Goal: Information Seeking & Learning: Learn about a topic

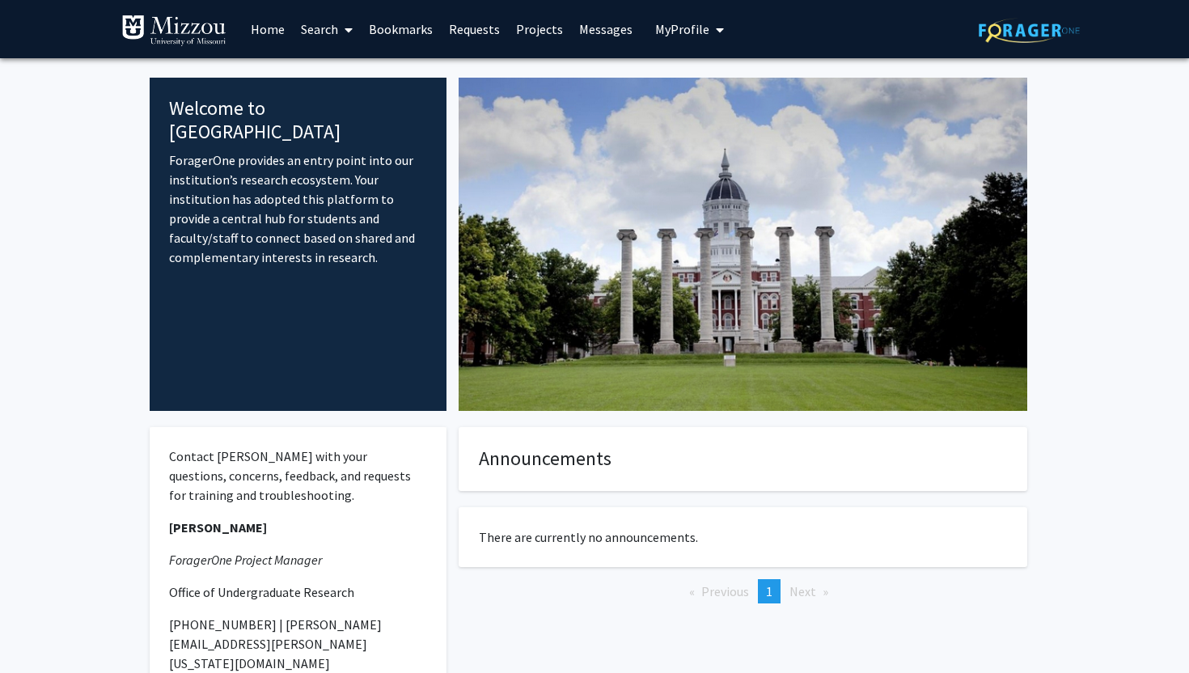
click at [701, 22] on span "My Profile" at bounding box center [682, 29] width 54 height 16
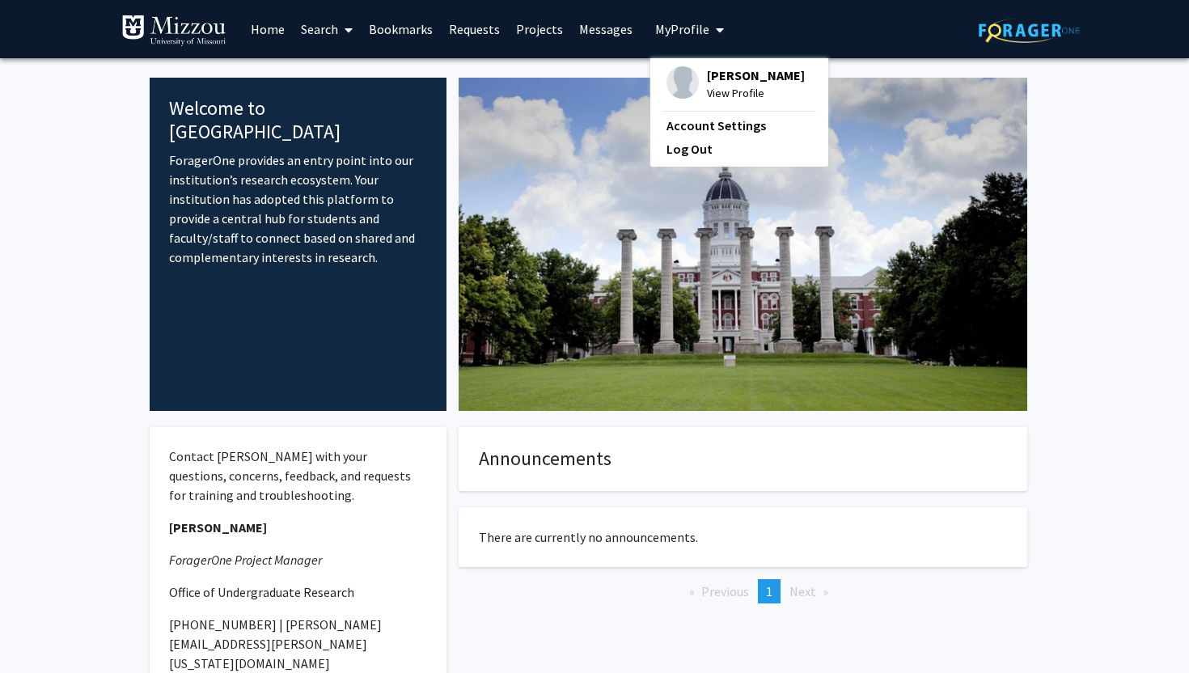
click at [712, 87] on span "View Profile" at bounding box center [756, 93] width 98 height 18
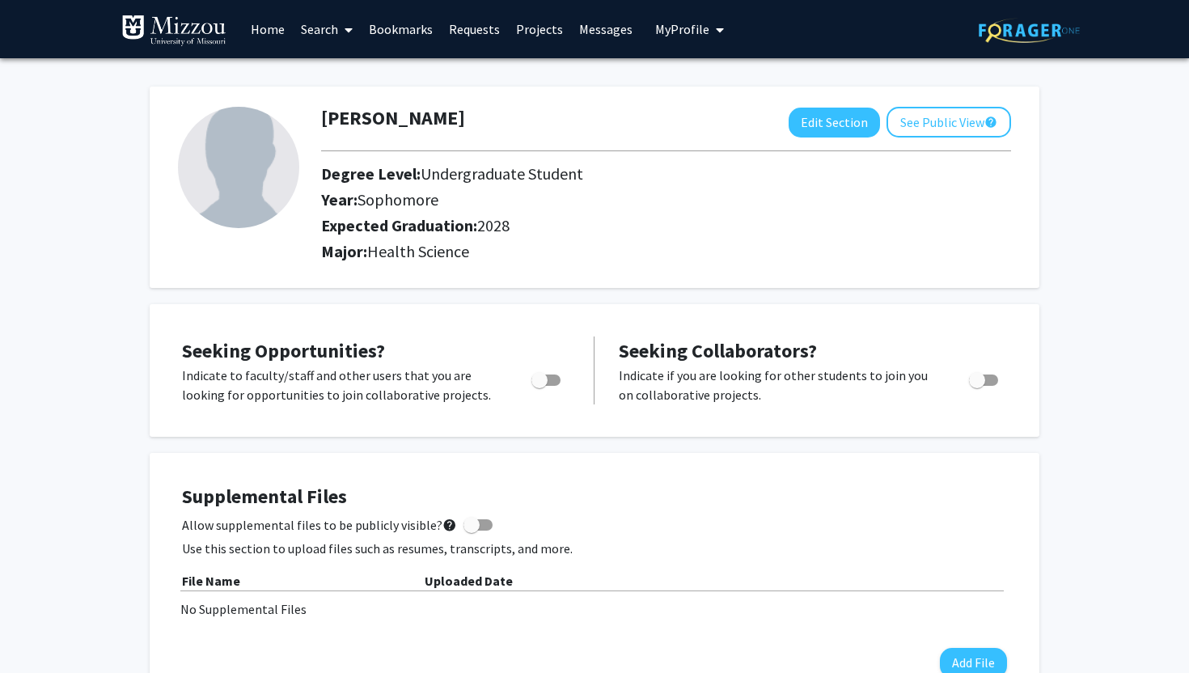
click at [395, 23] on link "Bookmarks" at bounding box center [401, 29] width 80 height 57
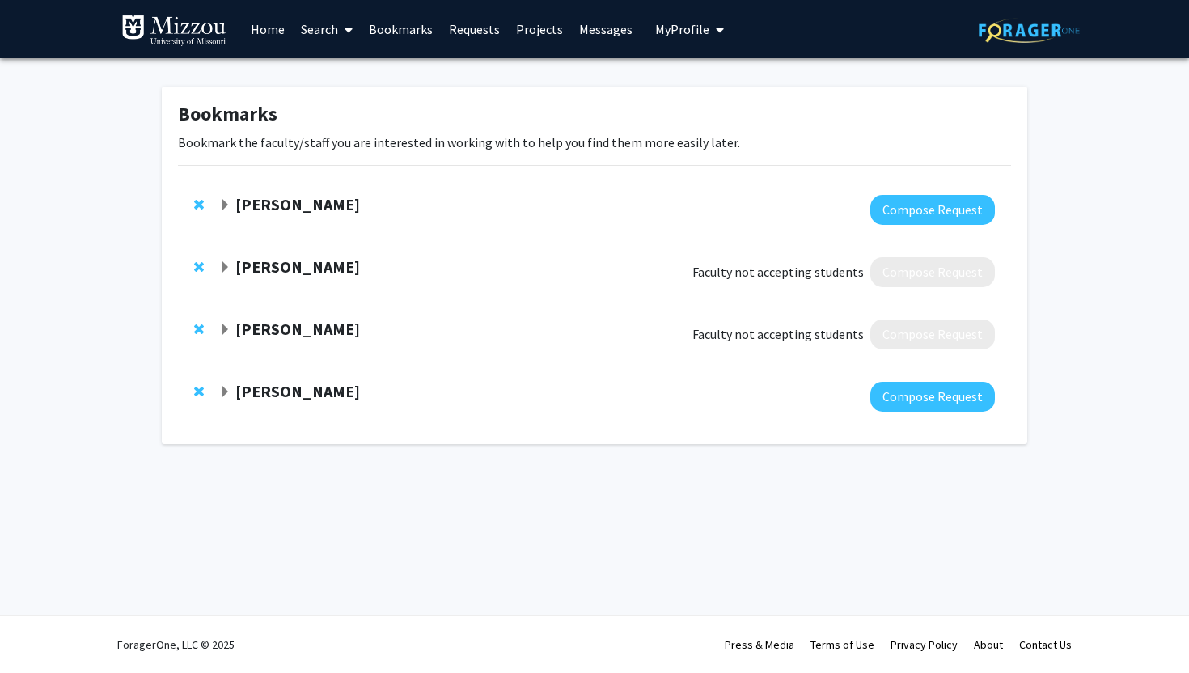
click at [223, 203] on span "Expand Yujiang Fang Bookmark" at bounding box center [224, 205] width 13 height 13
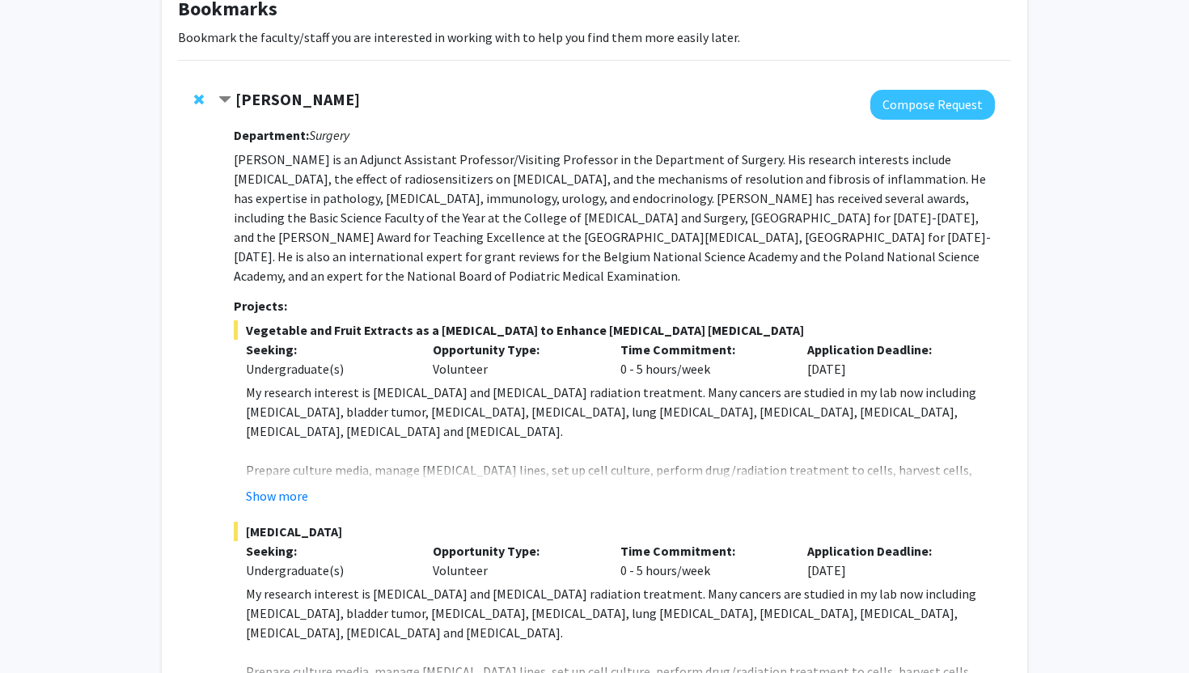
scroll to position [237, 0]
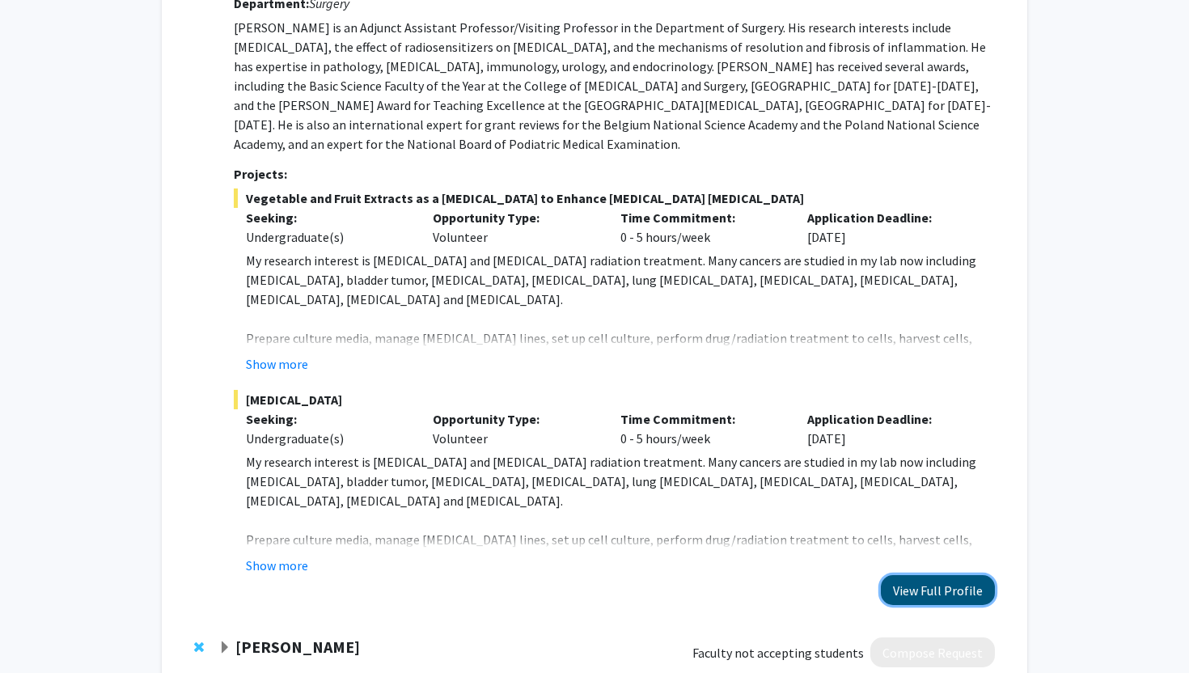
click at [967, 586] on button "View Full Profile" at bounding box center [938, 590] width 114 height 30
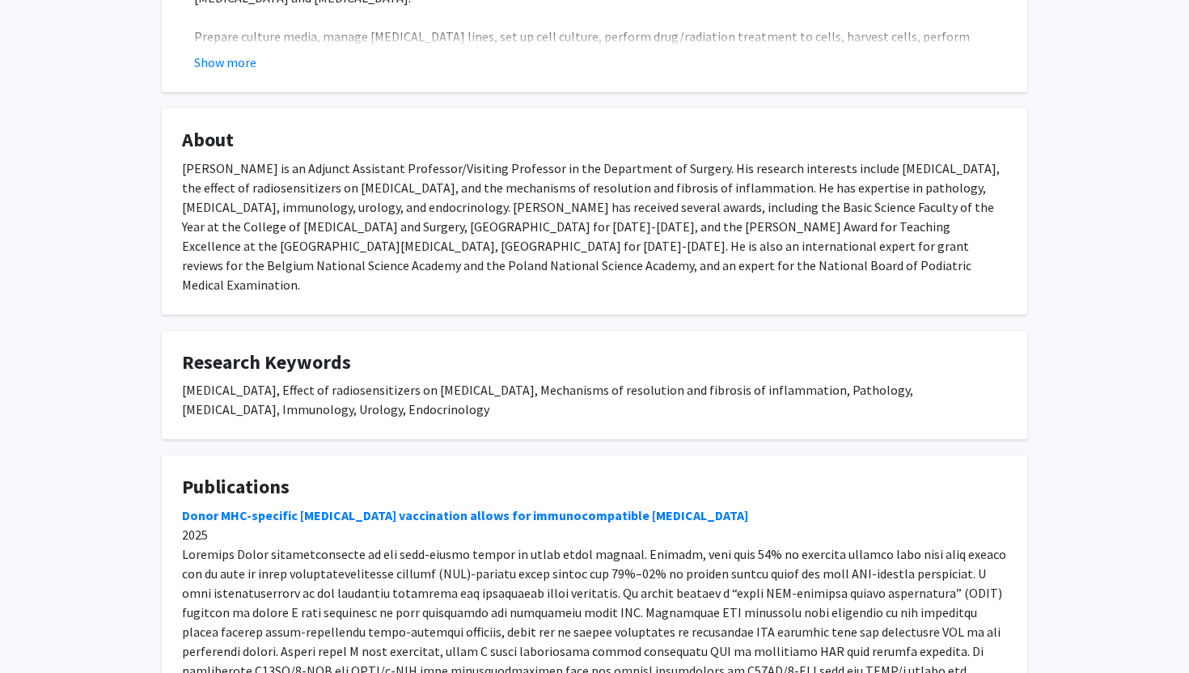
scroll to position [852, 0]
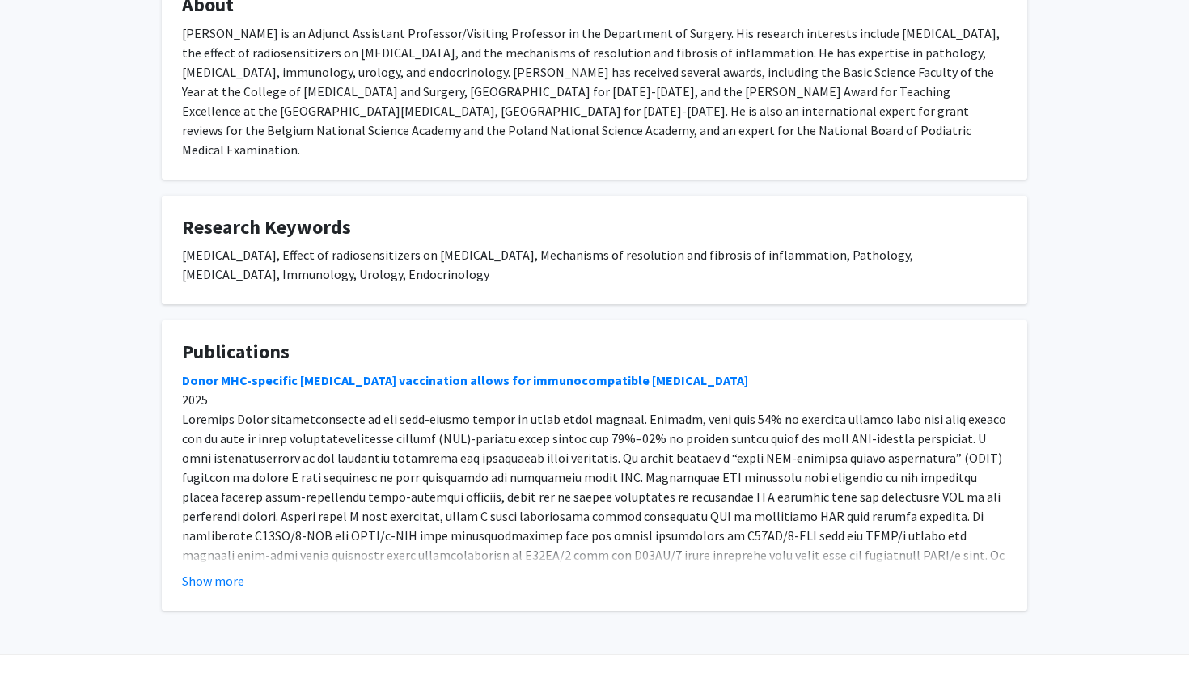
click at [702, 672] on div "ForagerOne, LLC © 2025 Press & Media Terms of Use Privacy Policy About Contact …" at bounding box center [594, 683] width 971 height 57
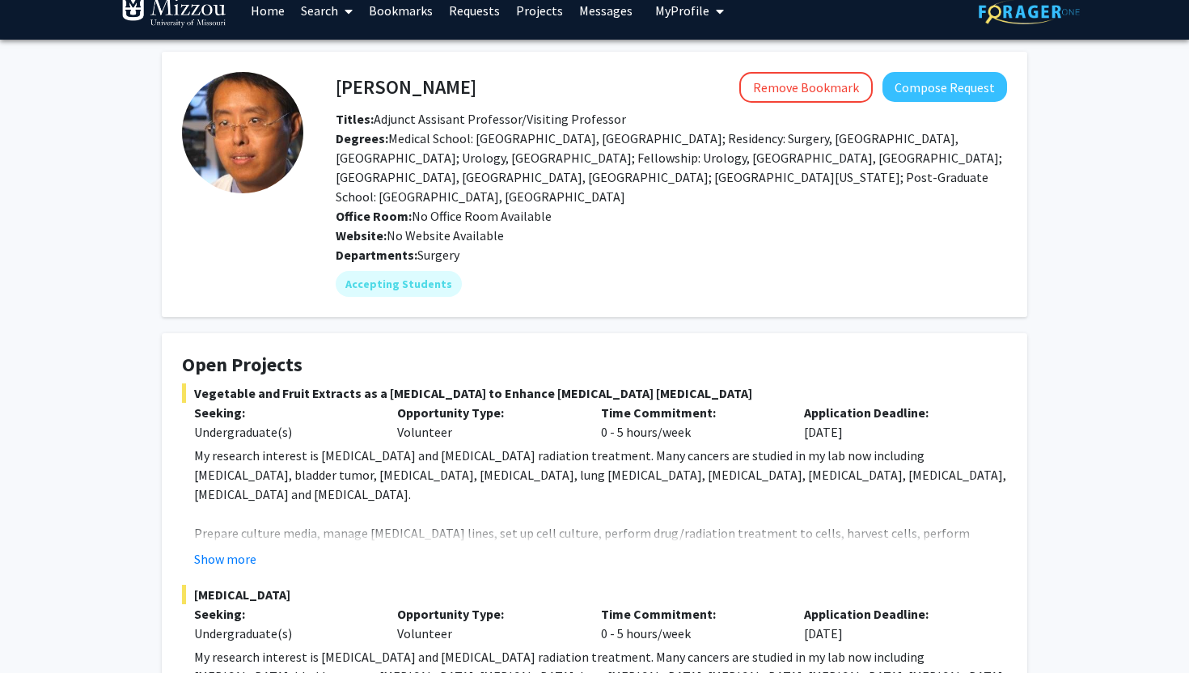
scroll to position [0, 0]
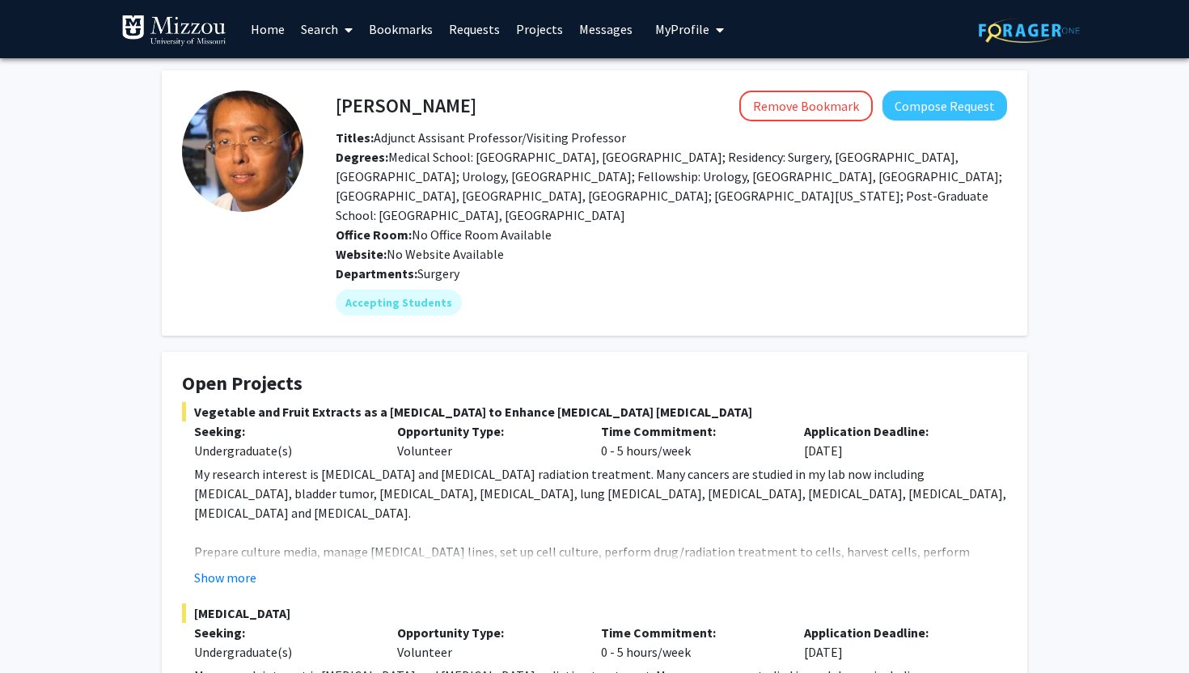
click at [336, 33] on link "Search" at bounding box center [327, 29] width 68 height 57
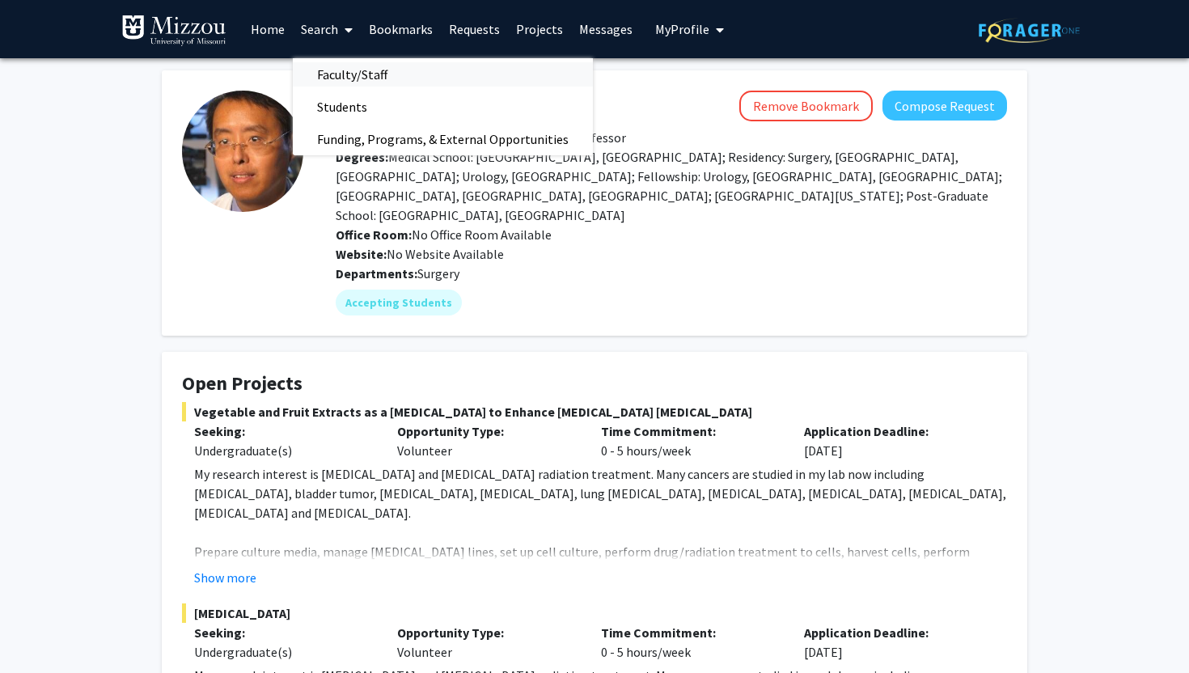
click at [358, 78] on span "Faculty/Staff" at bounding box center [352, 74] width 119 height 32
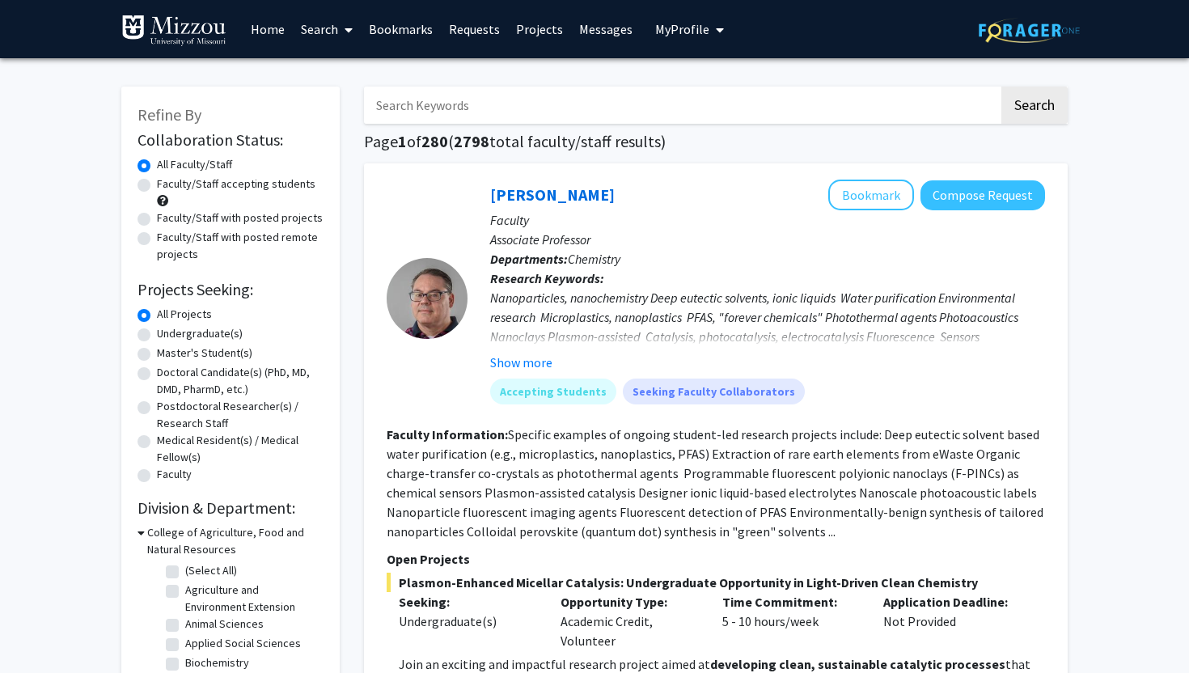
click at [222, 332] on label "Undergraduate(s)" at bounding box center [200, 333] width 86 height 17
click at [167, 332] on input "Undergraduate(s)" at bounding box center [162, 330] width 11 height 11
radio input "true"
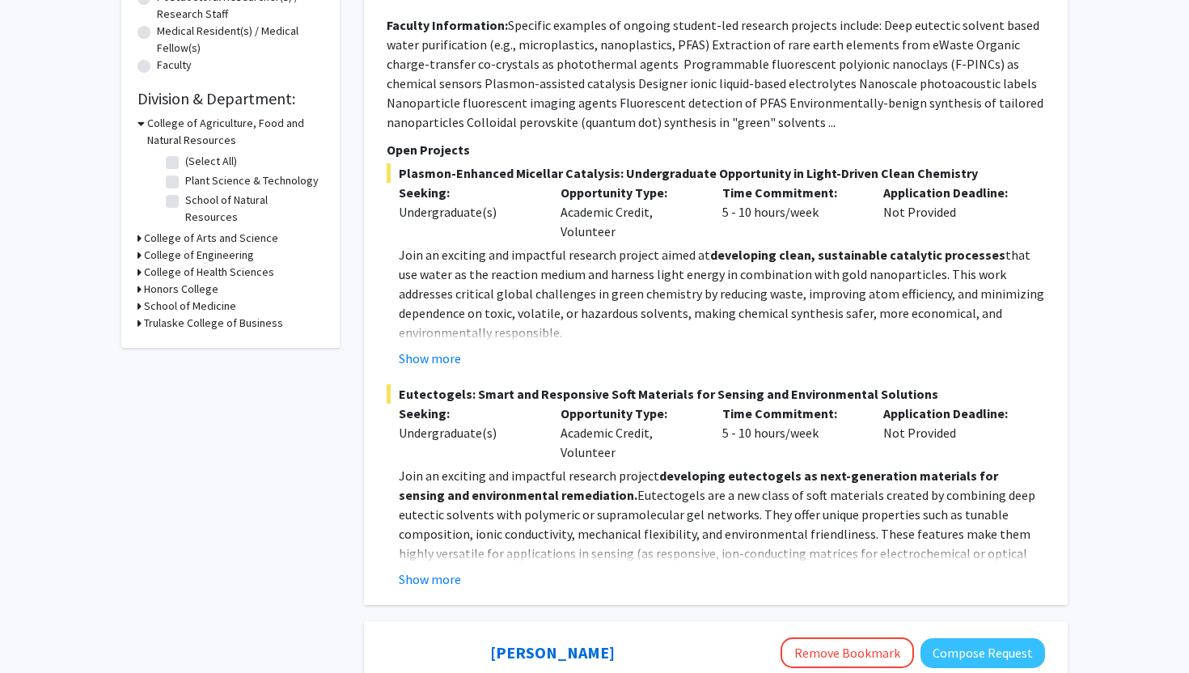
scroll to position [408, 0]
click at [422, 578] on button "Show more" at bounding box center [430, 580] width 62 height 19
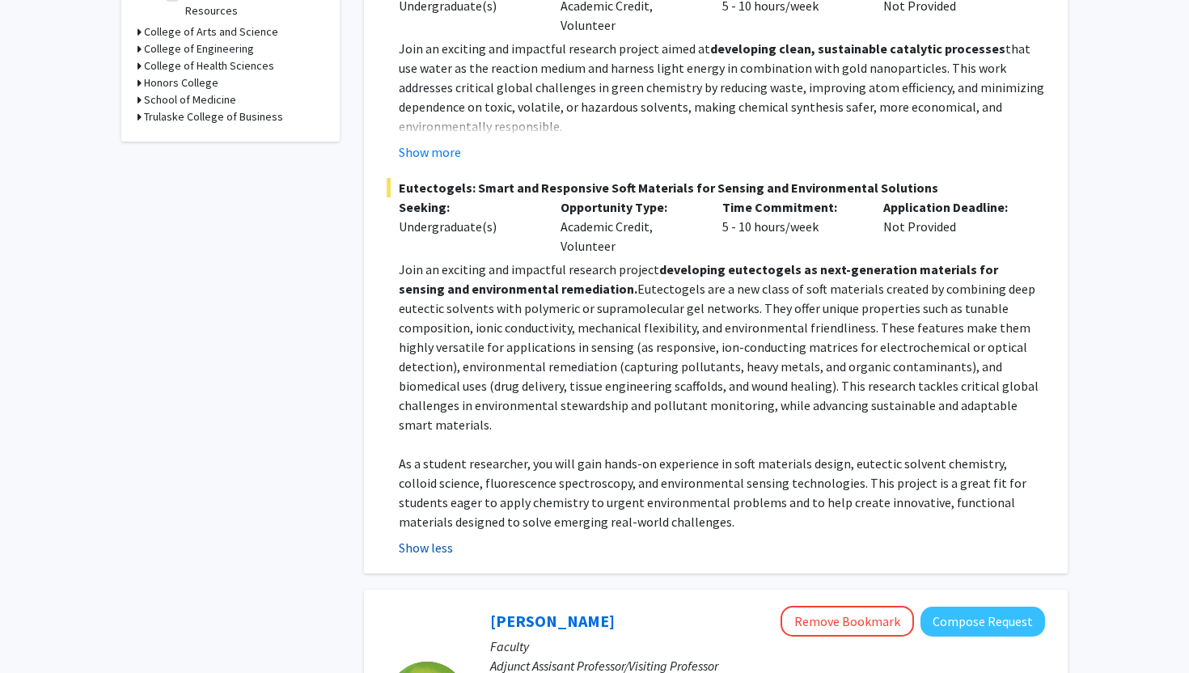
scroll to position [618, 0]
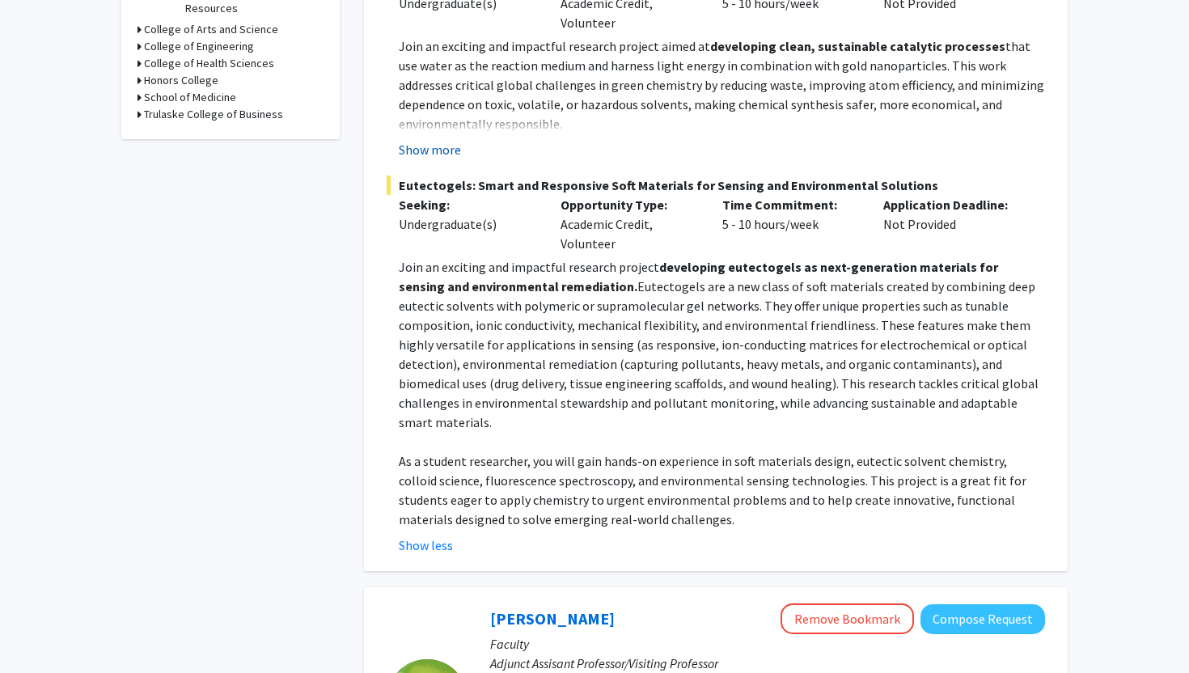
click at [434, 146] on button "Show more" at bounding box center [430, 149] width 62 height 19
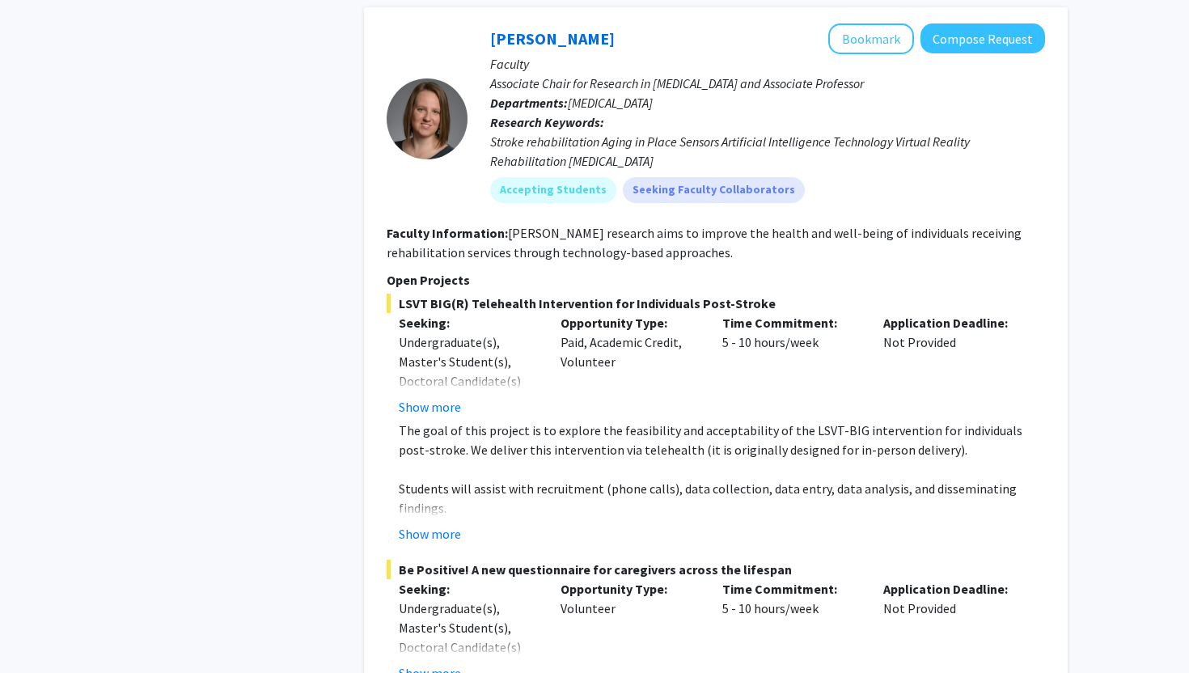
scroll to position [6523, 0]
click at [438, 396] on button "Show more" at bounding box center [430, 405] width 62 height 19
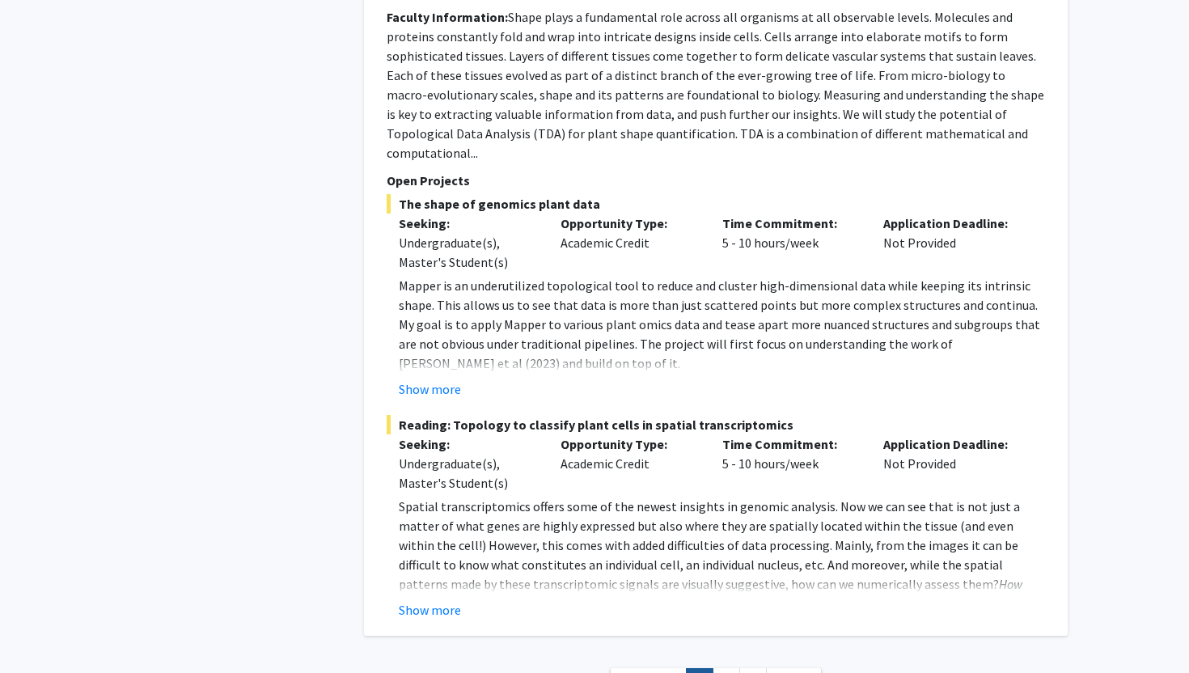
scroll to position [8525, 0]
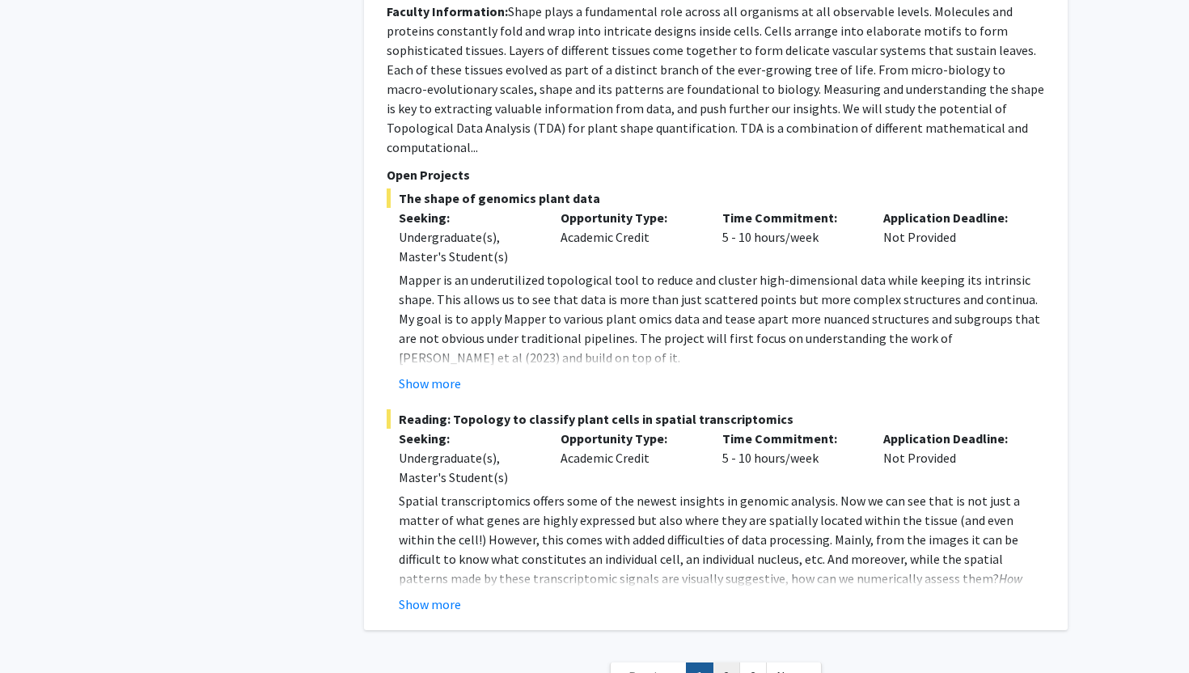
click at [727, 662] on link "2" at bounding box center [727, 676] width 28 height 28
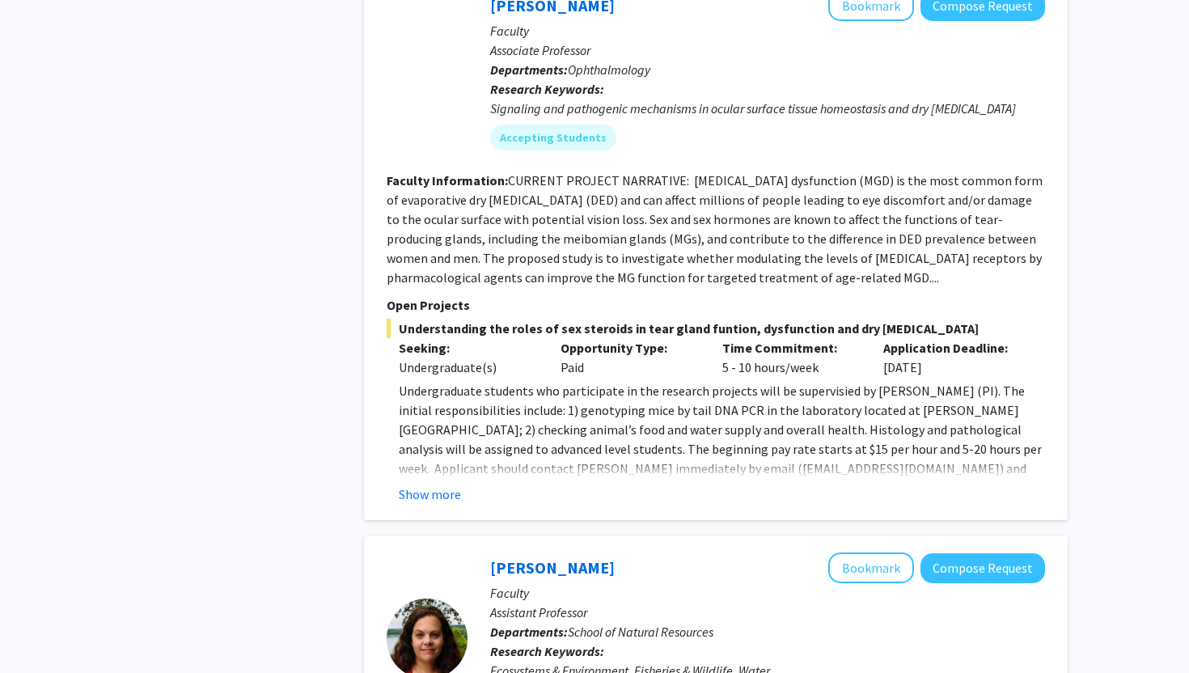
scroll to position [2391, 0]
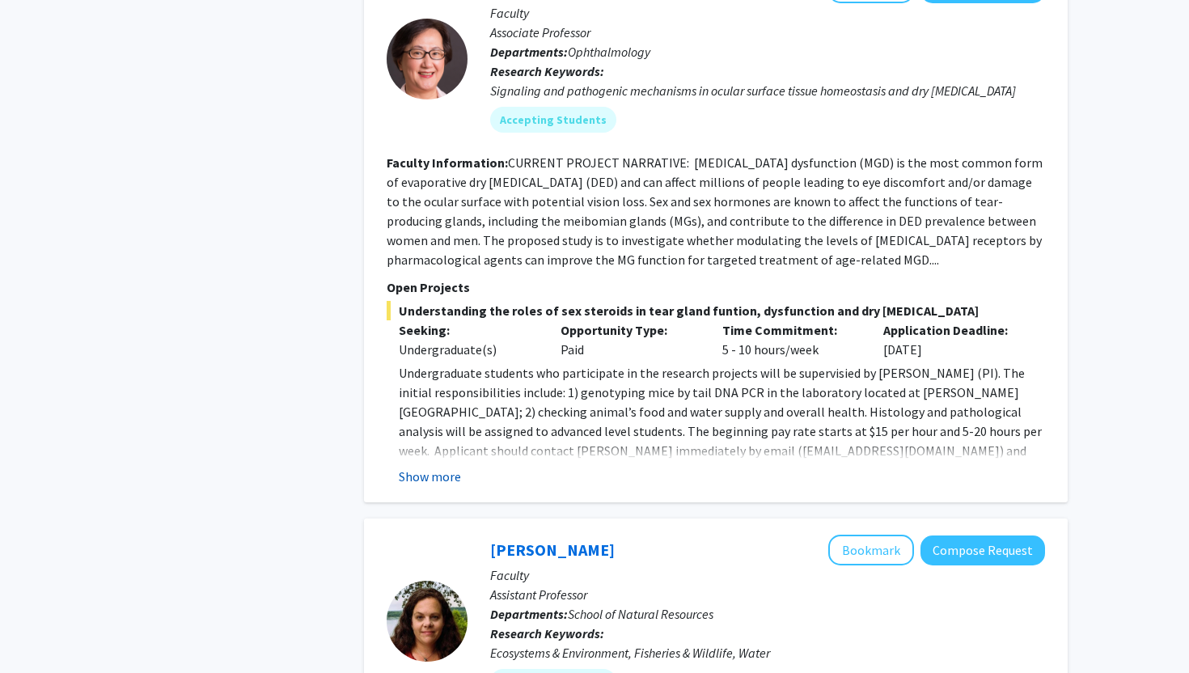
click at [436, 467] on button "Show more" at bounding box center [430, 476] width 62 height 19
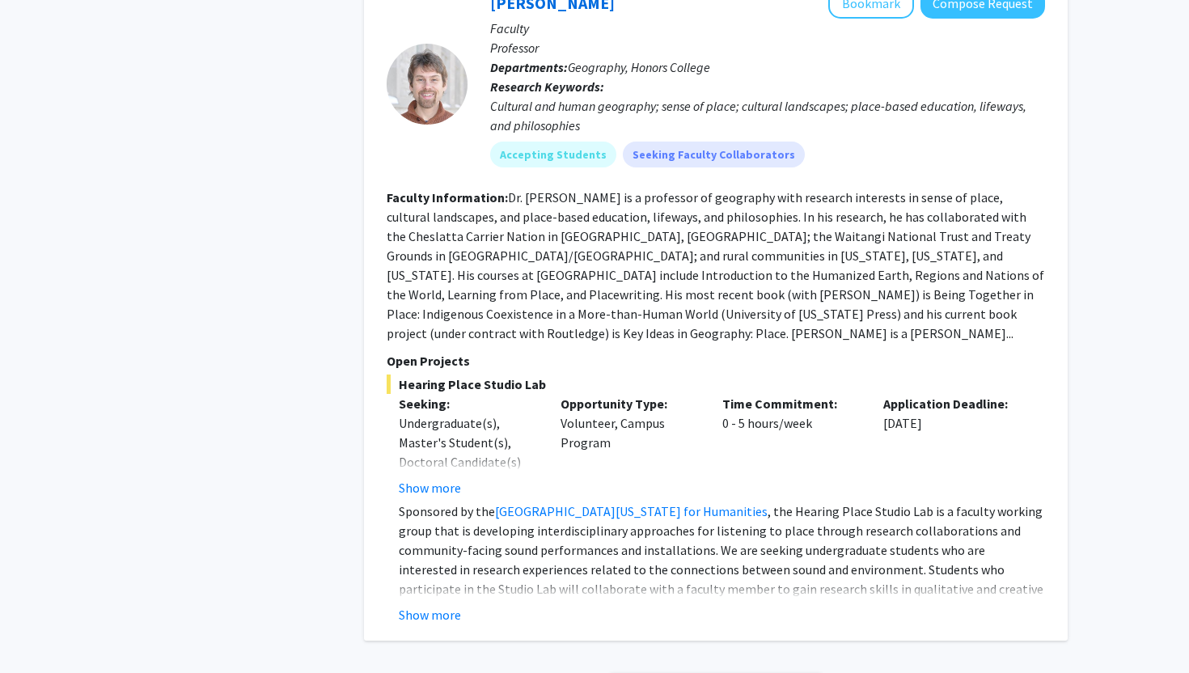
scroll to position [5288, 0]
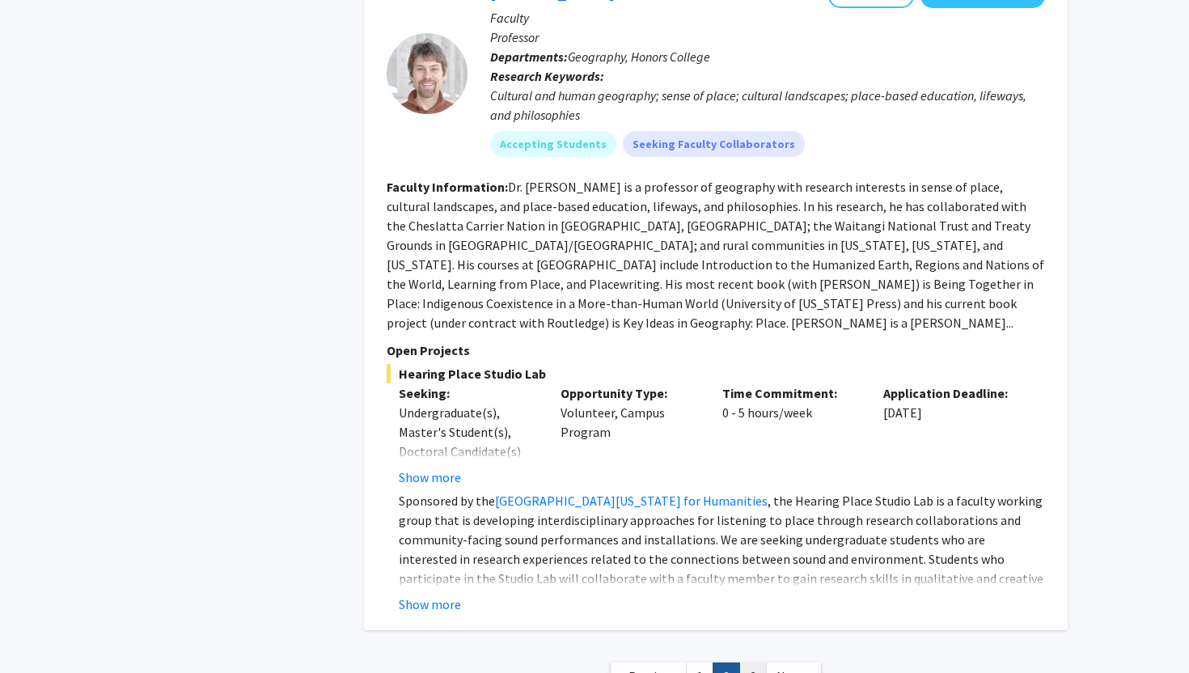
click at [747, 662] on link "3" at bounding box center [753, 676] width 28 height 28
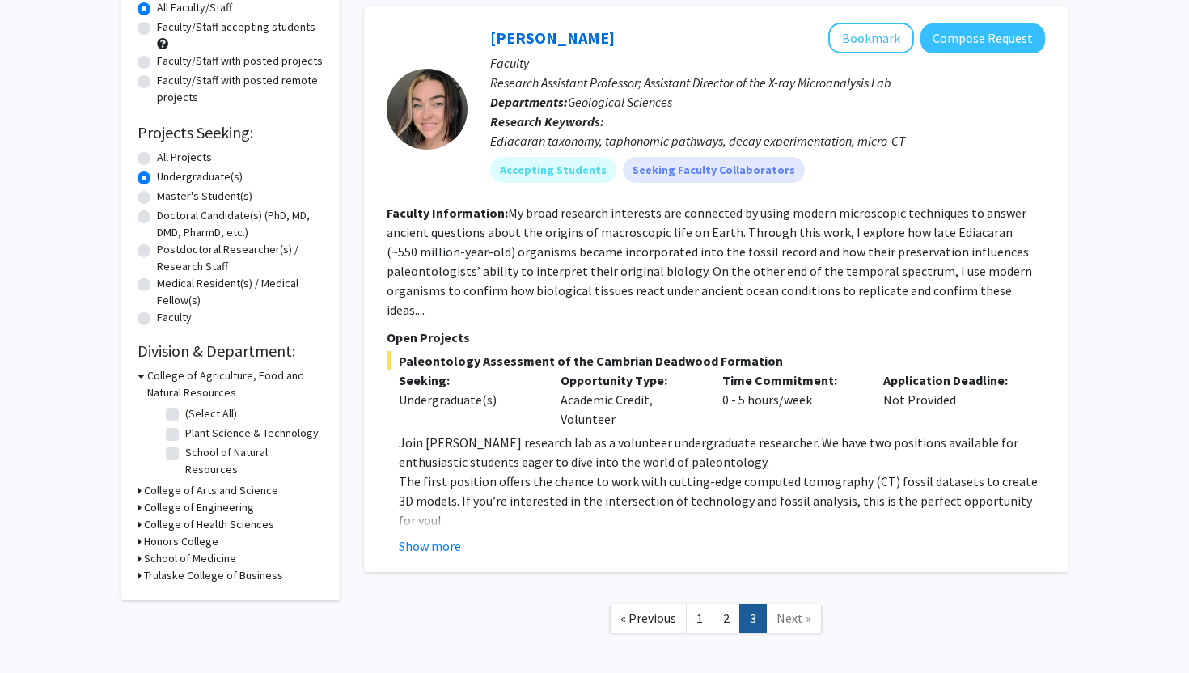
scroll to position [215, 0]
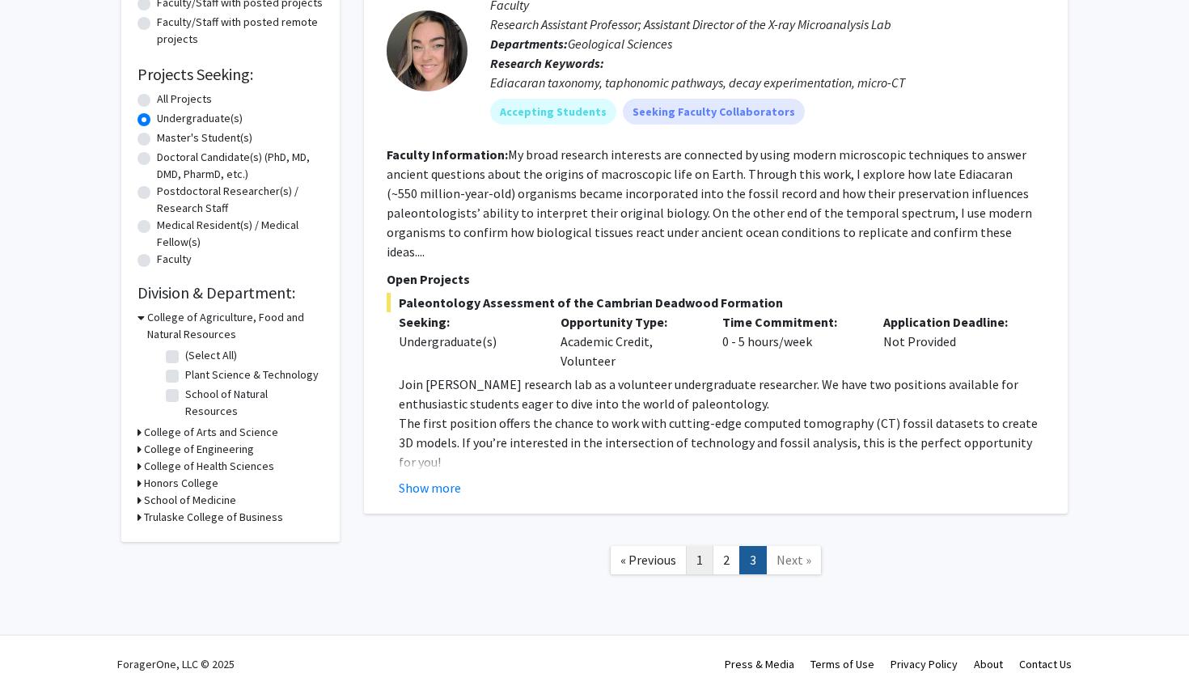
click at [696, 546] on link "1" at bounding box center [700, 560] width 28 height 28
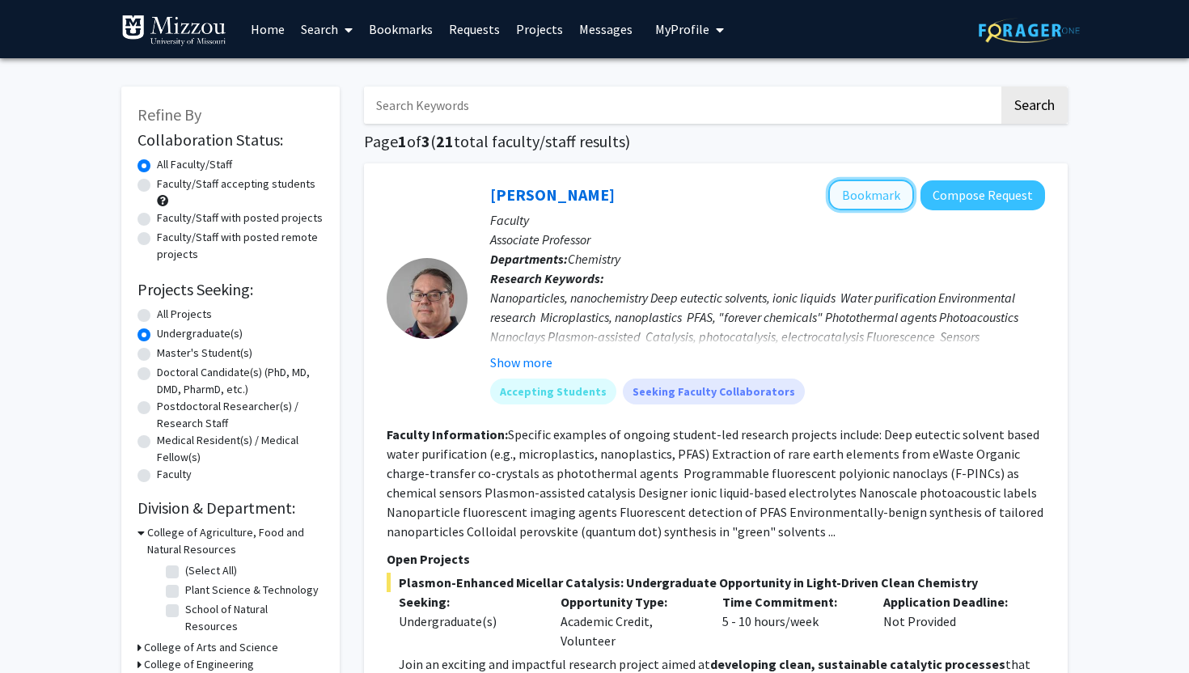
click at [879, 210] on button "Bookmark" at bounding box center [871, 195] width 86 height 31
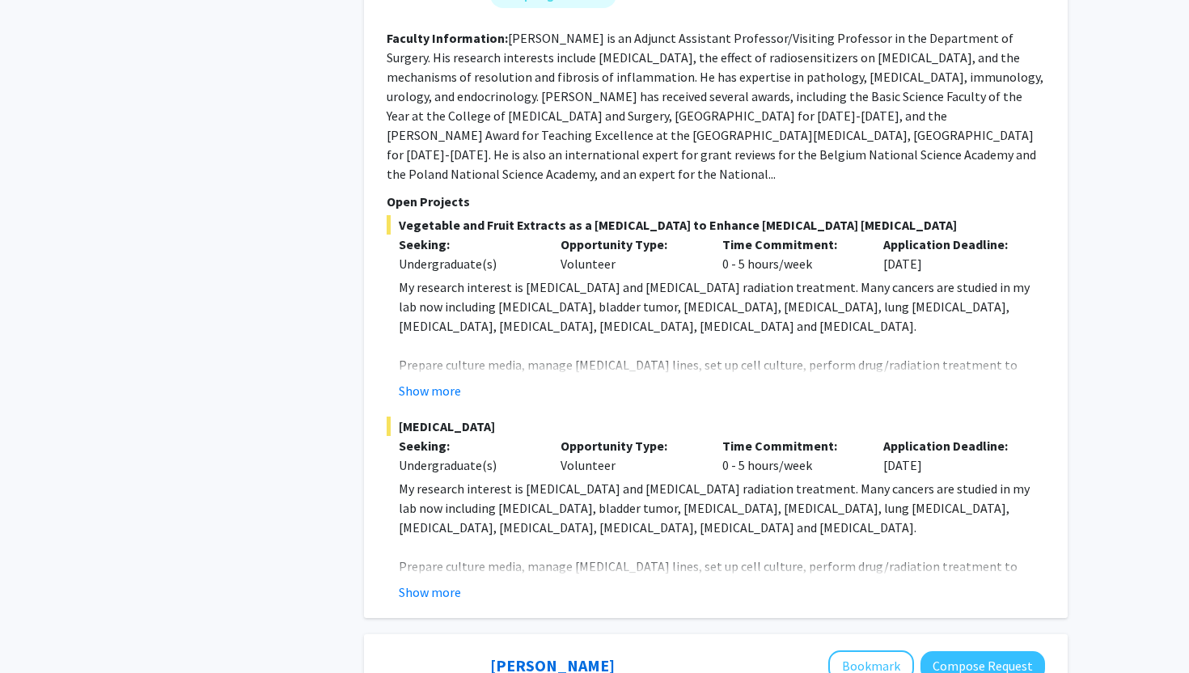
scroll to position [1252, 0]
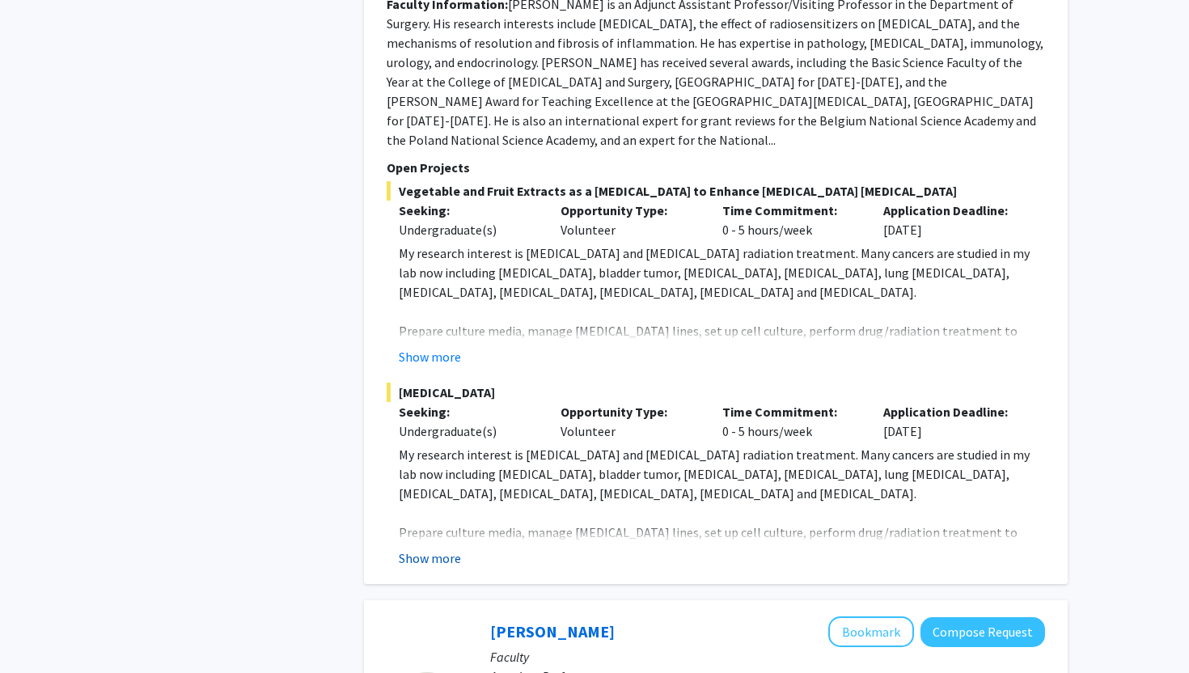
click at [442, 548] on button "Show more" at bounding box center [430, 557] width 62 height 19
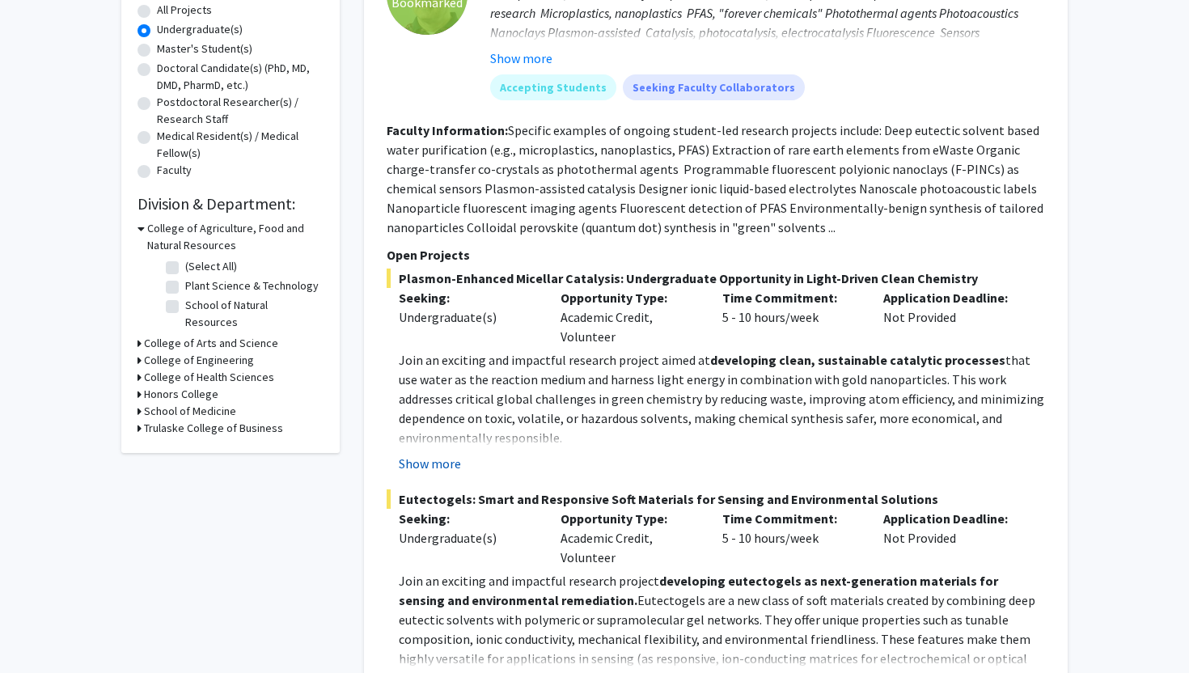
scroll to position [311, 0]
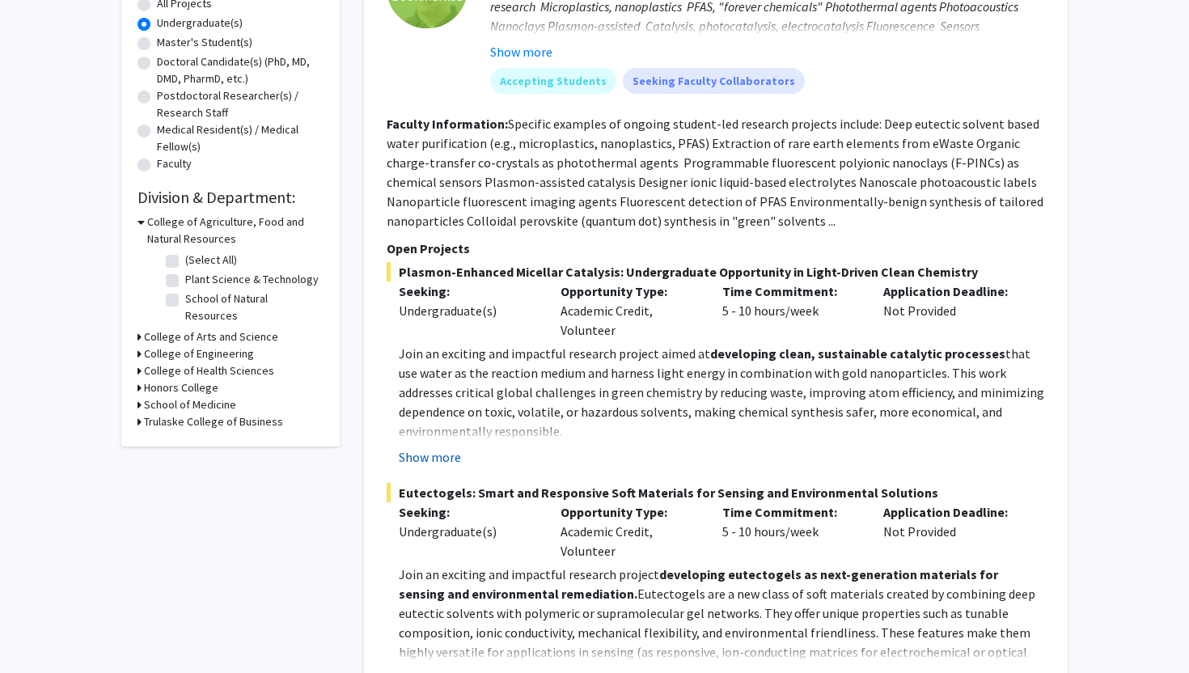
click at [452, 459] on button "Show more" at bounding box center [430, 456] width 62 height 19
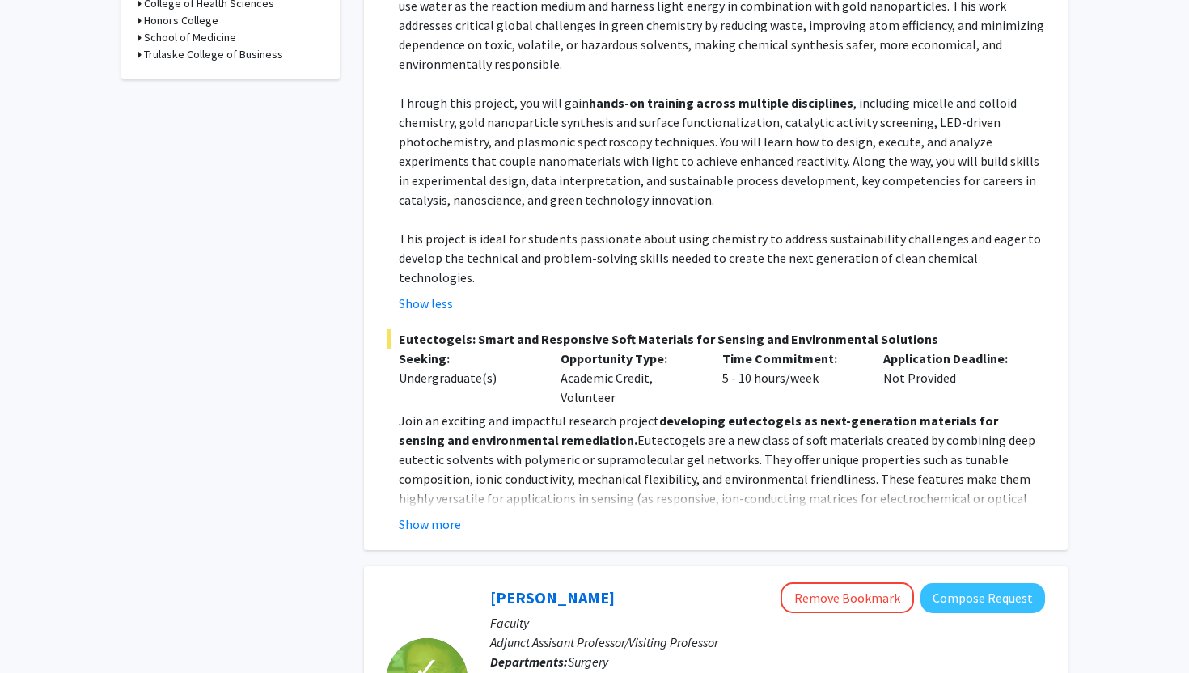
scroll to position [684, 0]
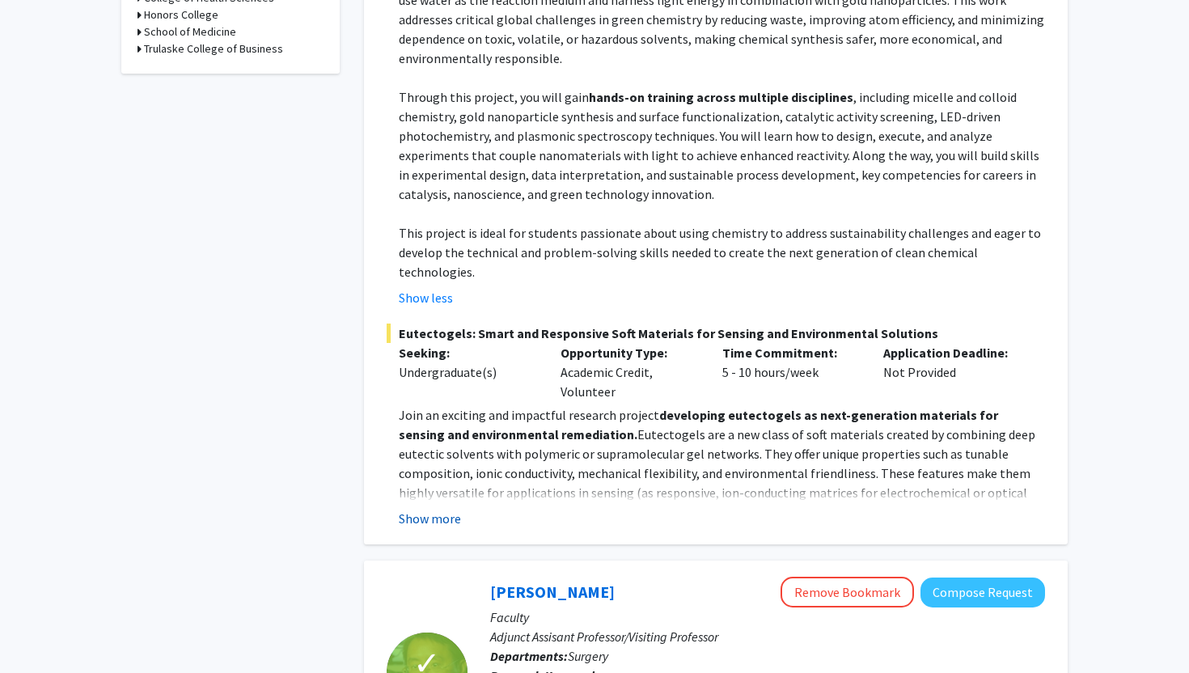
click at [451, 509] on button "Show more" at bounding box center [430, 518] width 62 height 19
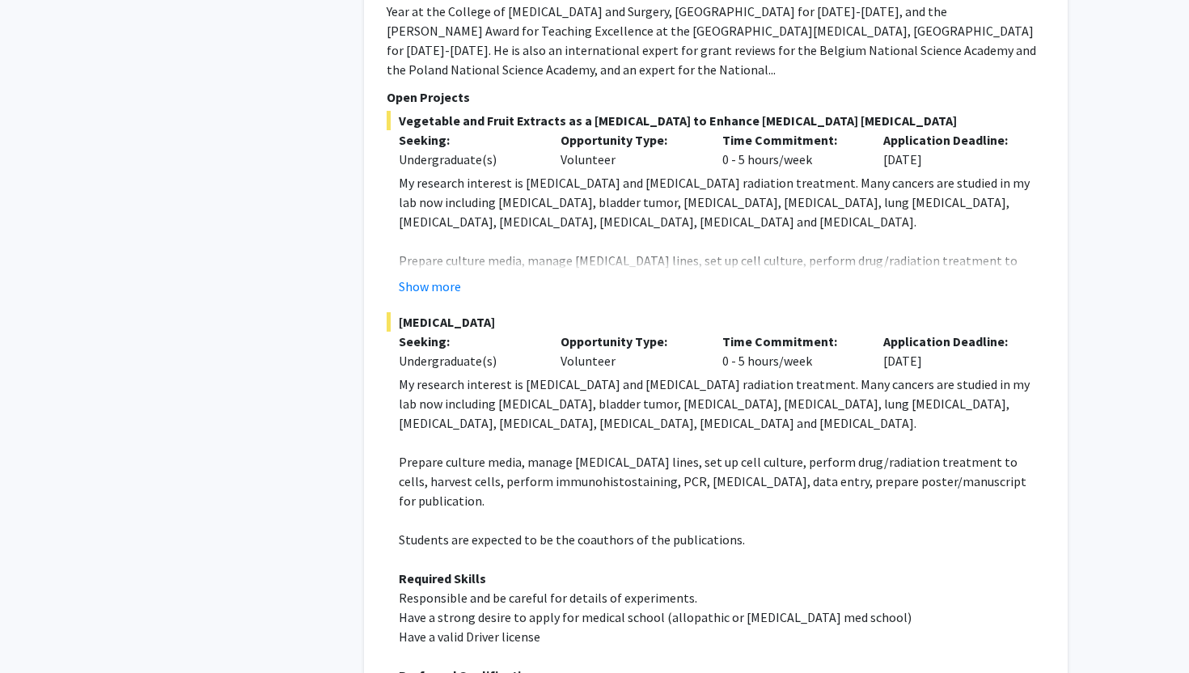
scroll to position [1704, 0]
